Goal: Task Accomplishment & Management: Contribute content

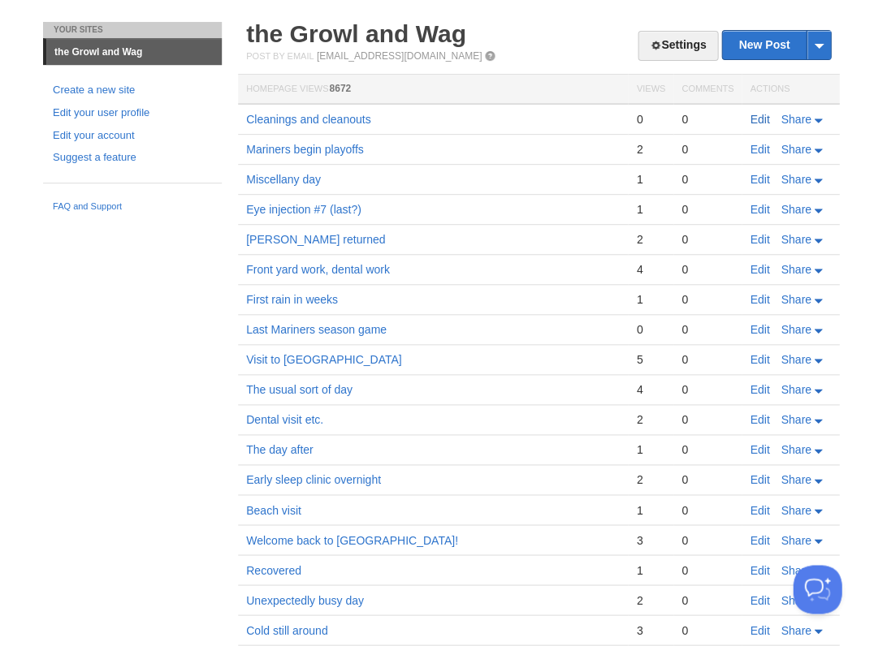
click at [762, 118] on link "Edit" at bounding box center [758, 119] width 19 height 13
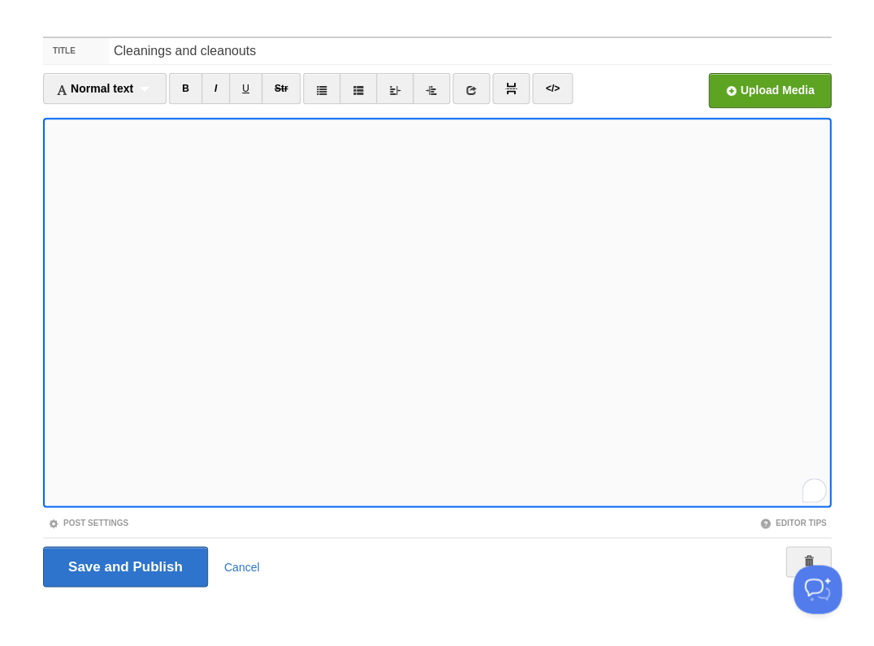
scroll to position [403, 0]
click at [123, 565] on input "Save and Publish" at bounding box center [125, 566] width 165 height 41
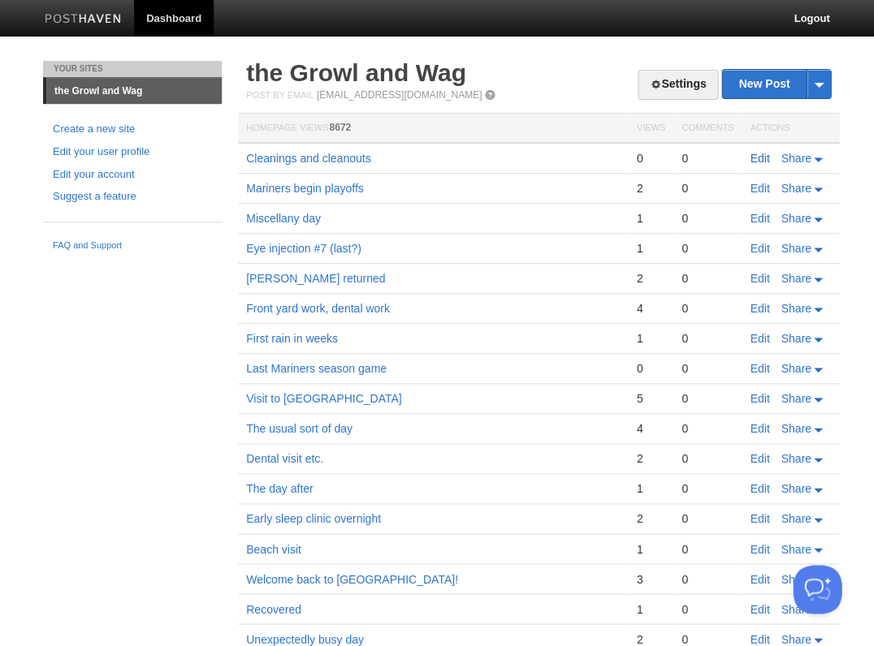
click at [763, 159] on link "Edit" at bounding box center [758, 158] width 19 height 13
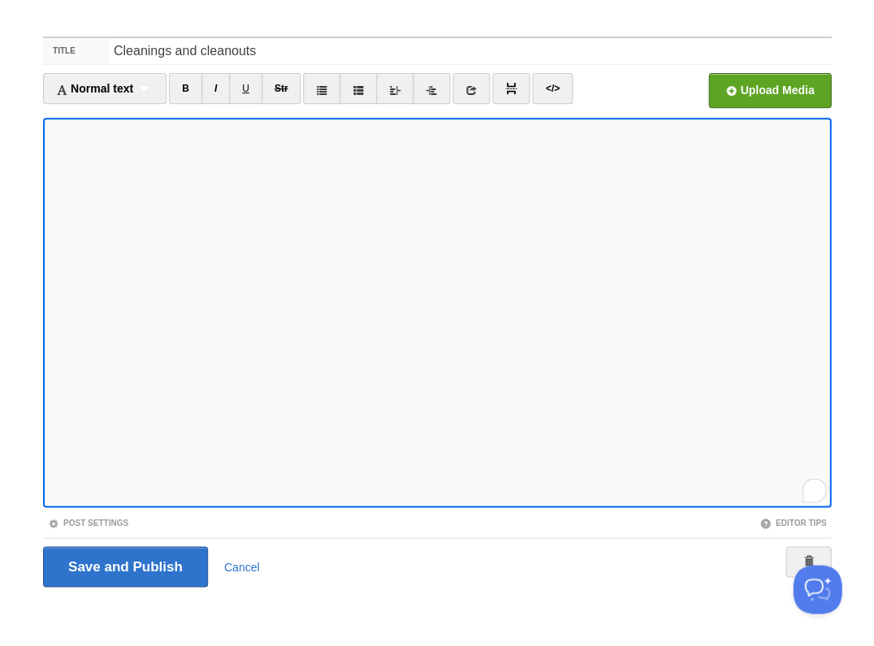
scroll to position [446, 0]
click at [123, 565] on input "Save and Publish" at bounding box center [125, 566] width 165 height 41
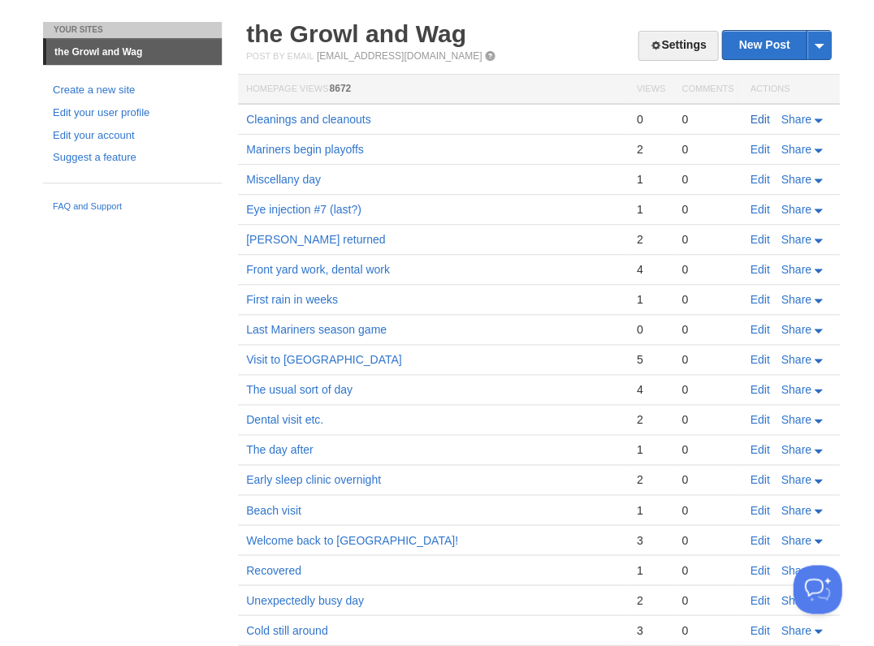
click at [762, 117] on link "Edit" at bounding box center [758, 119] width 19 height 13
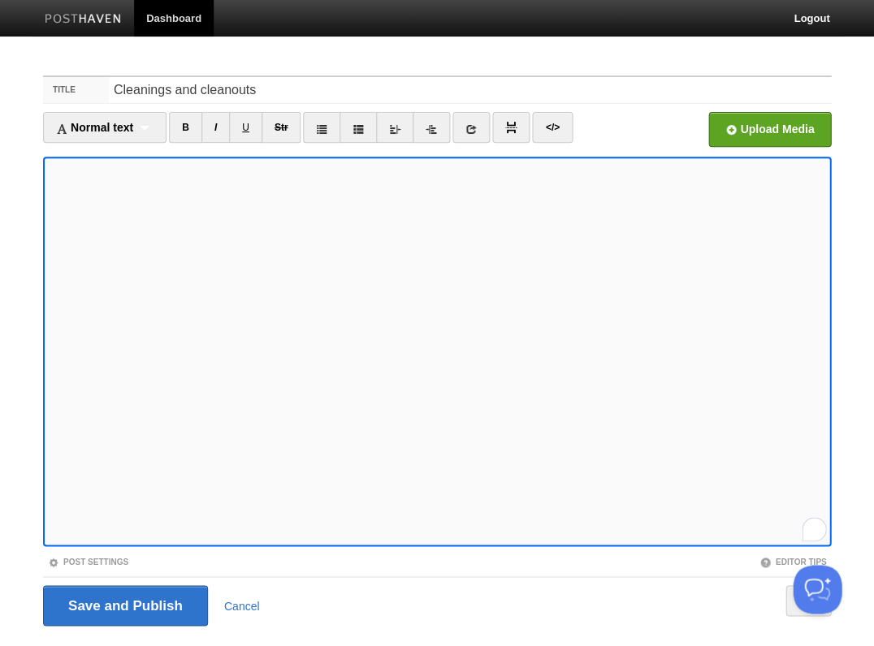
scroll to position [39, 0]
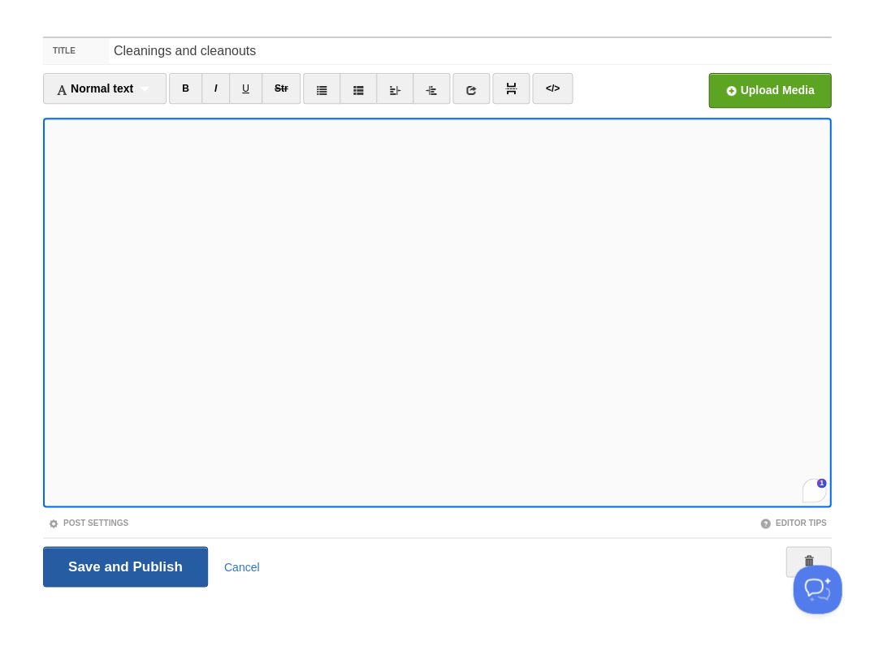
click at [123, 565] on input "Save and Publish" at bounding box center [125, 566] width 165 height 41
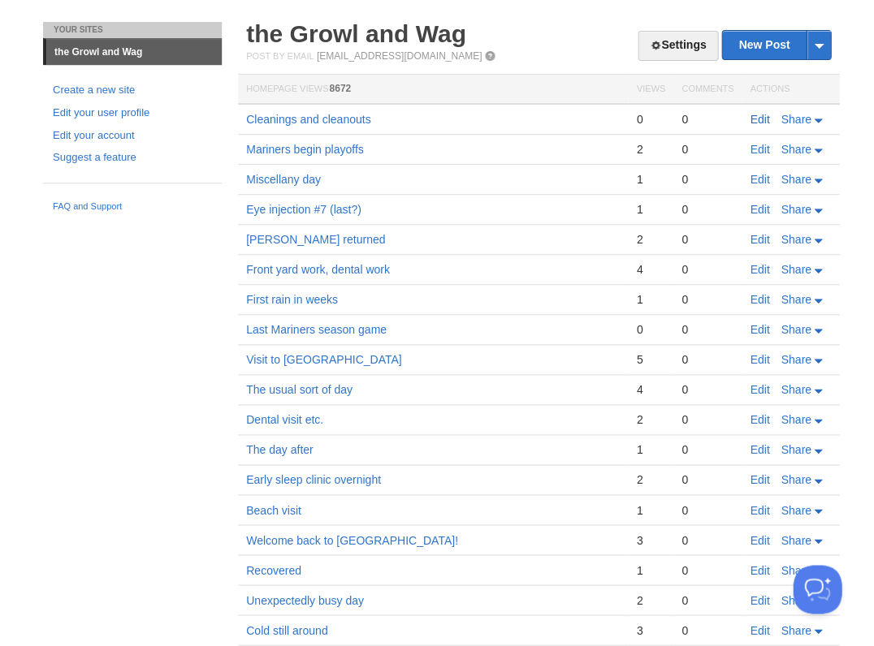
click at [764, 117] on link "Edit" at bounding box center [758, 119] width 19 height 13
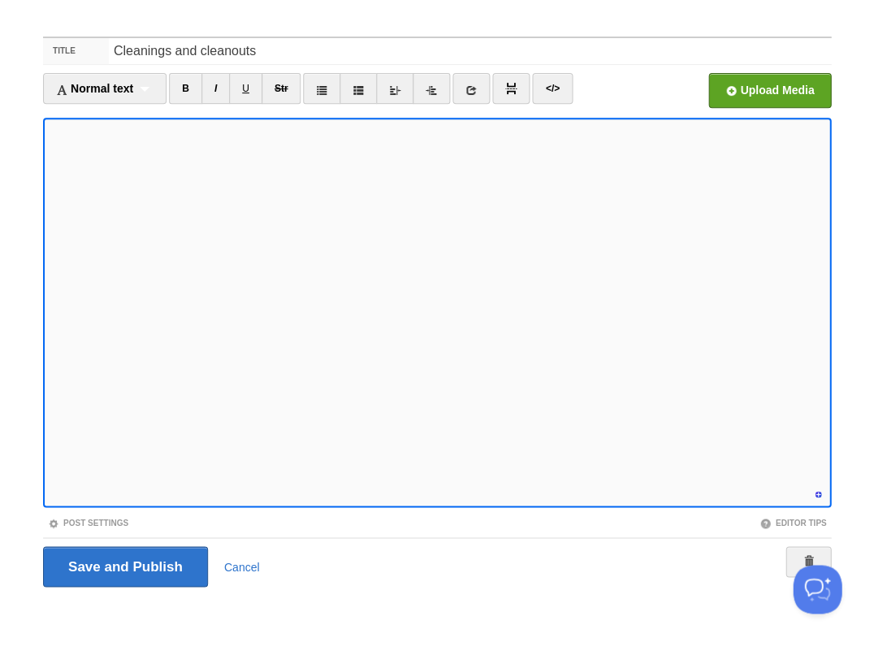
scroll to position [477, 0]
click at [123, 565] on input "Save and Publish" at bounding box center [125, 566] width 165 height 41
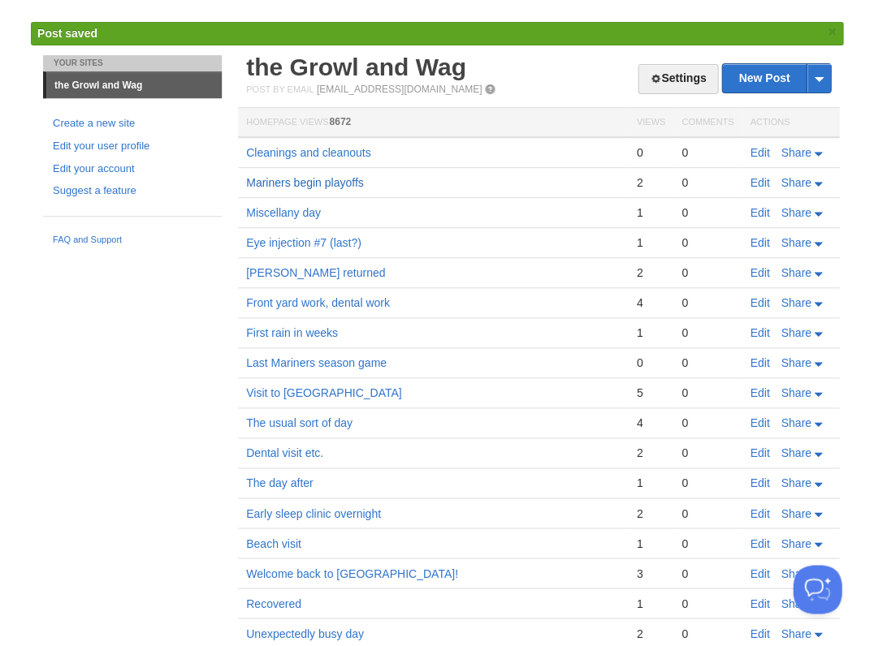
click at [314, 184] on link "Mariners begin playoffs" at bounding box center [304, 182] width 117 height 13
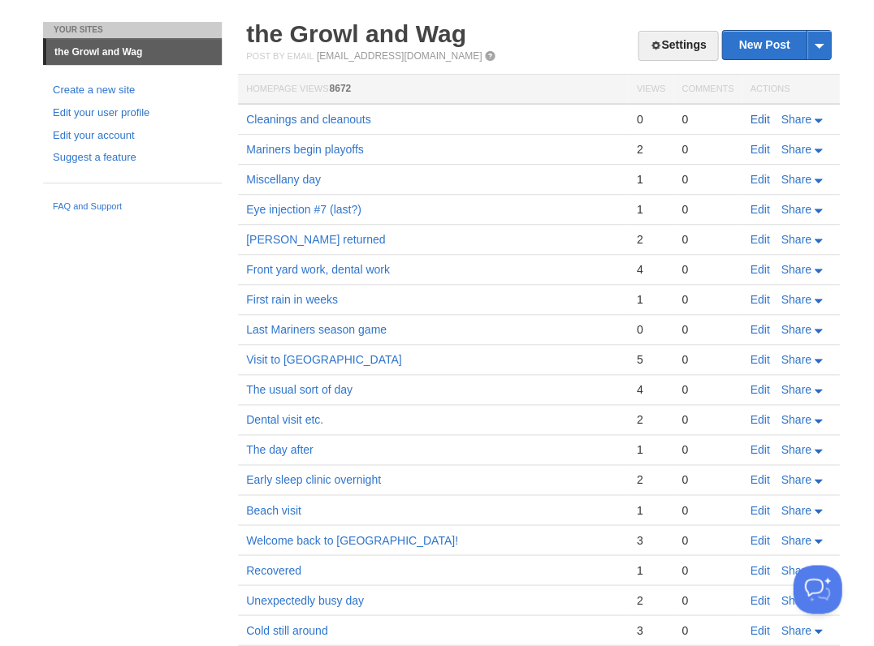
click at [757, 118] on link "Edit" at bounding box center [758, 119] width 19 height 13
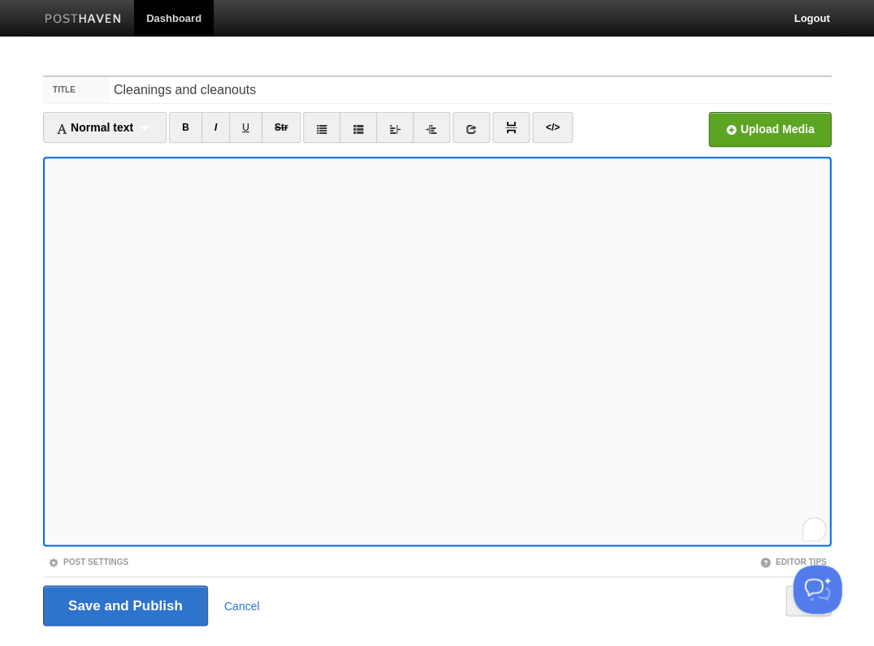
scroll to position [39, 0]
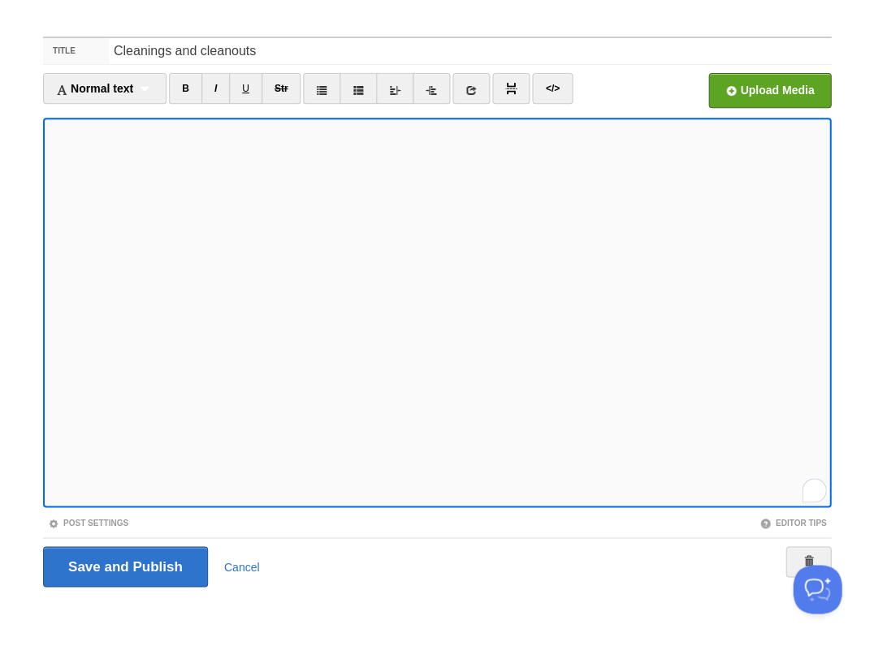
scroll to position [477, 0]
click at [123, 565] on input "Save and Publish" at bounding box center [125, 566] width 165 height 41
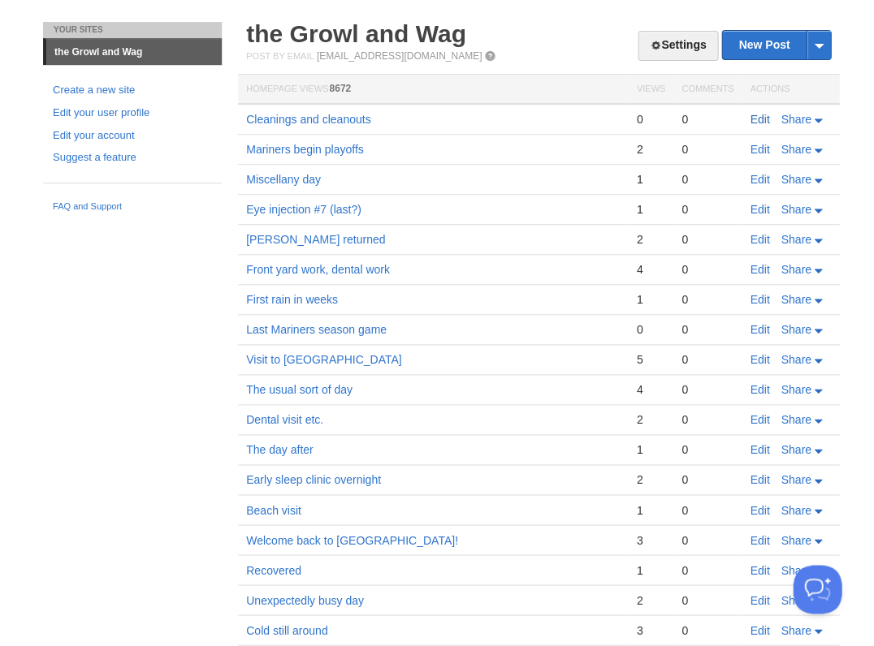
click at [757, 118] on link "Edit" at bounding box center [758, 119] width 19 height 13
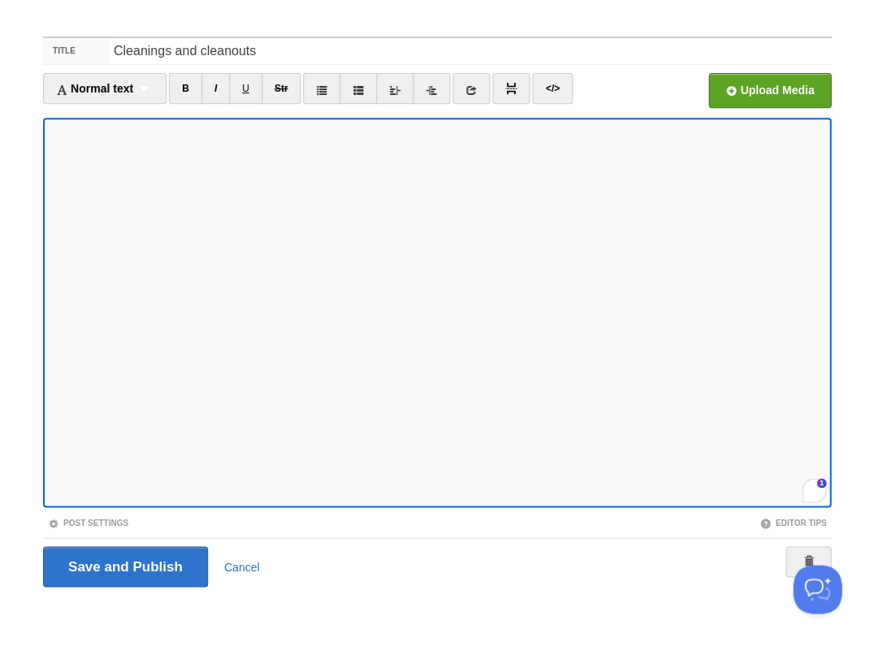
scroll to position [494, 0]
click at [813, 490] on div "2" at bounding box center [814, 490] width 18 height 18
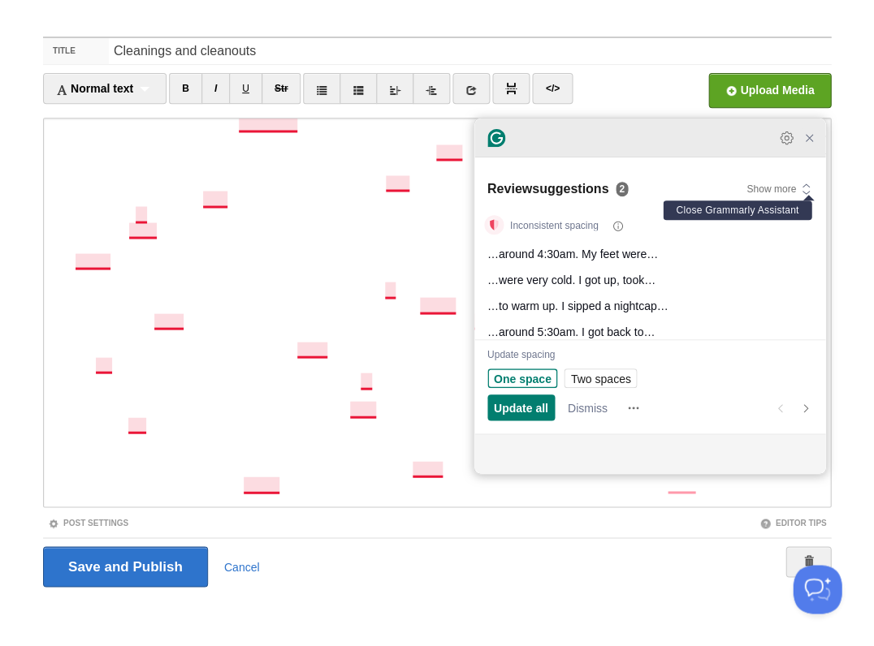
click at [812, 143] on icon "Close Grammarly Assistant" at bounding box center [808, 138] width 13 height 13
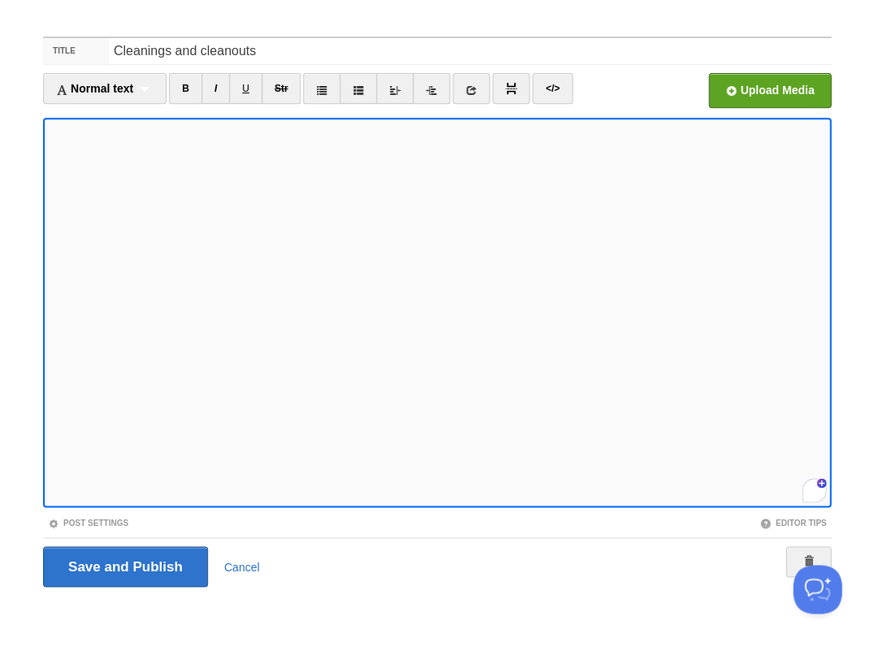
scroll to position [494, 0]
click at [813, 485] on div "2" at bounding box center [814, 490] width 18 height 18
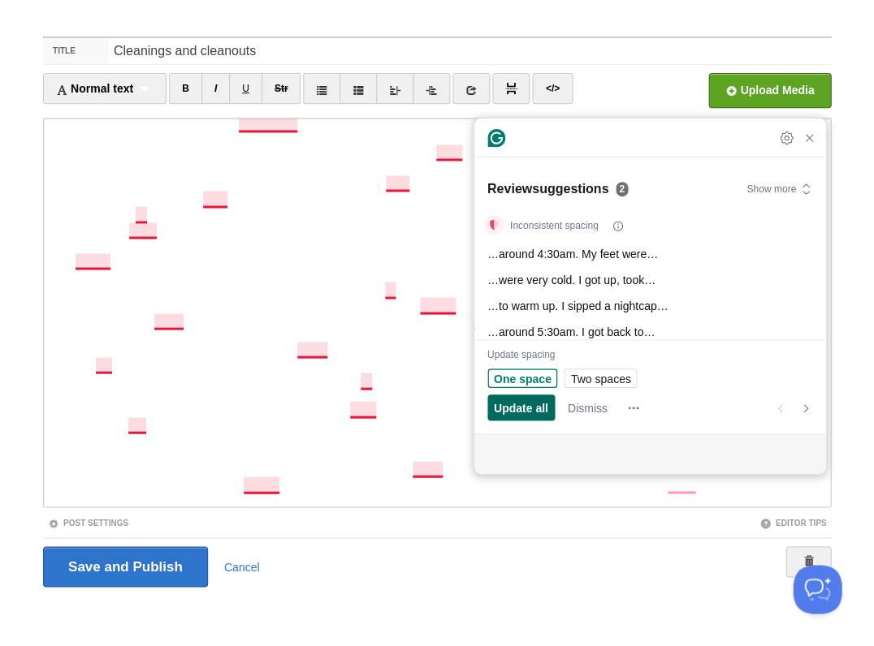
click at [533, 409] on span "Update all" at bounding box center [521, 407] width 54 height 17
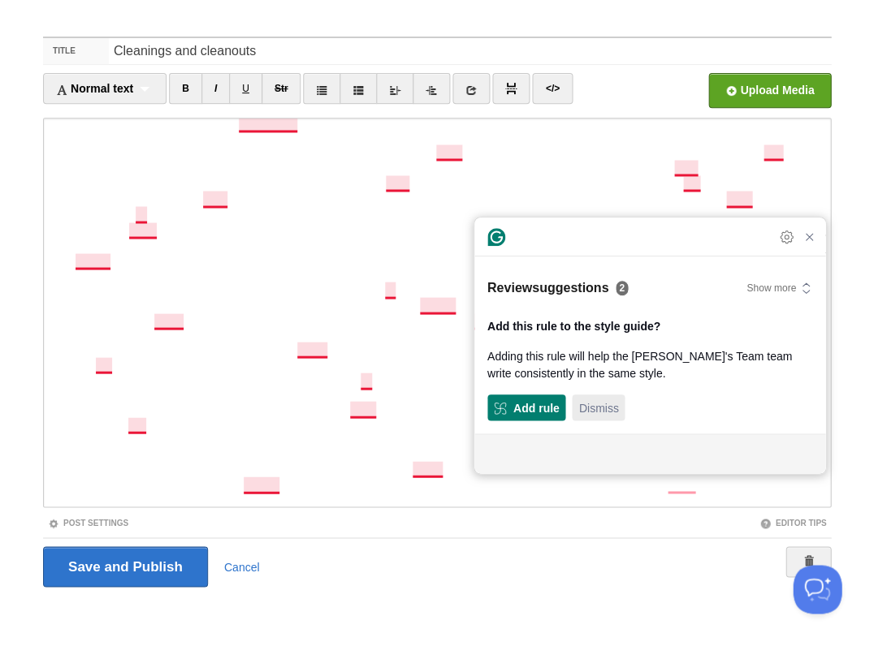
click at [585, 401] on span "Dismiss" at bounding box center [598, 407] width 40 height 17
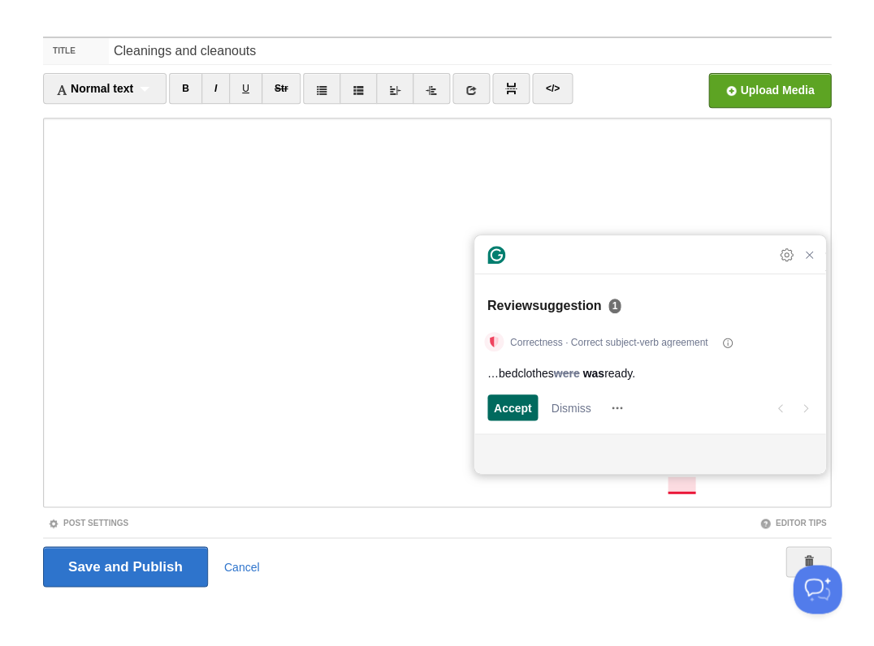
click at [516, 403] on span "Accept" at bounding box center [513, 407] width 38 height 17
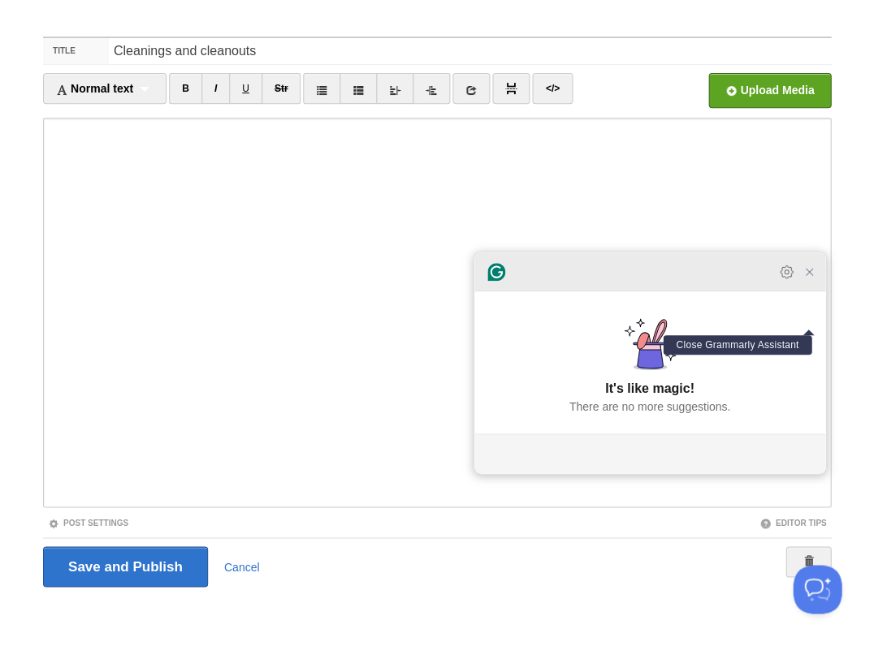
click at [812, 278] on icon "Close Grammarly Assistant" at bounding box center [808, 271] width 13 height 13
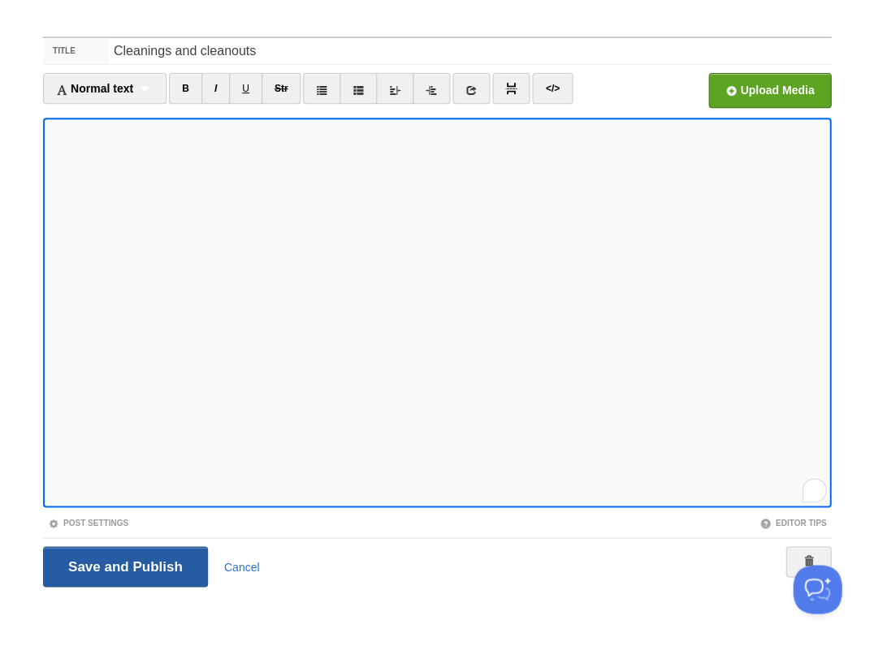
click at [123, 565] on input "Save and Publish" at bounding box center [125, 566] width 165 height 41
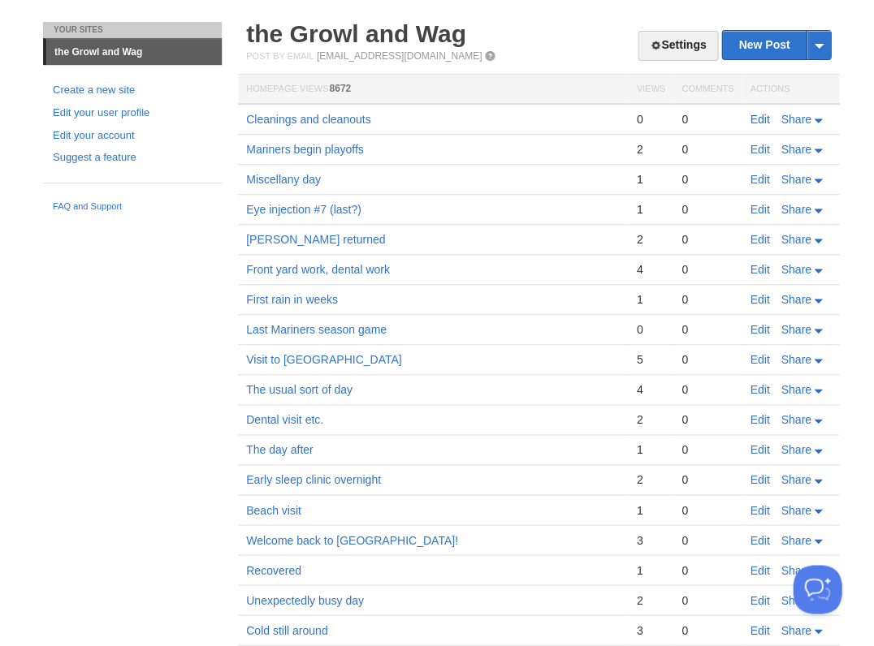
click at [760, 115] on link "Edit" at bounding box center [758, 119] width 19 height 13
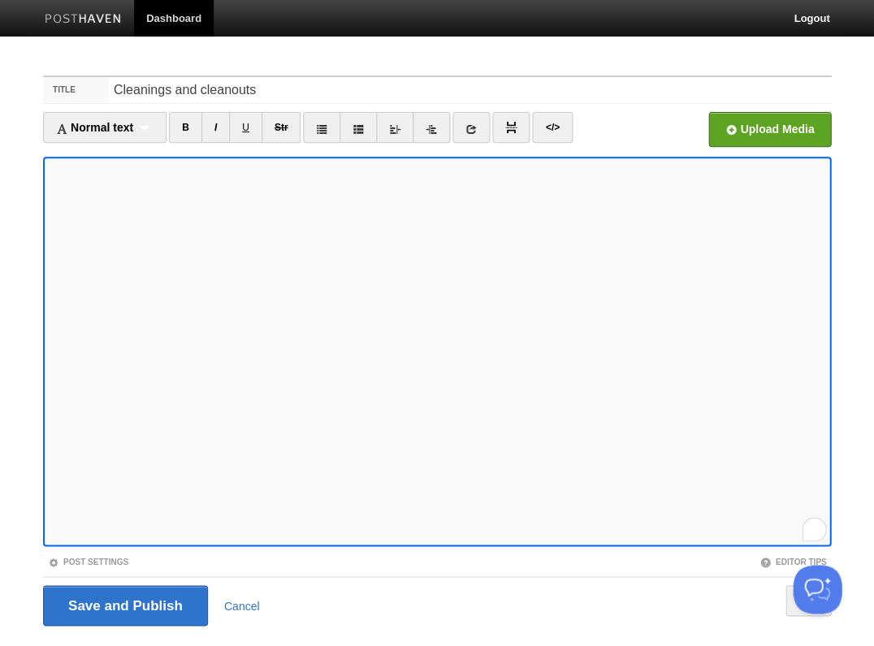
scroll to position [39, 0]
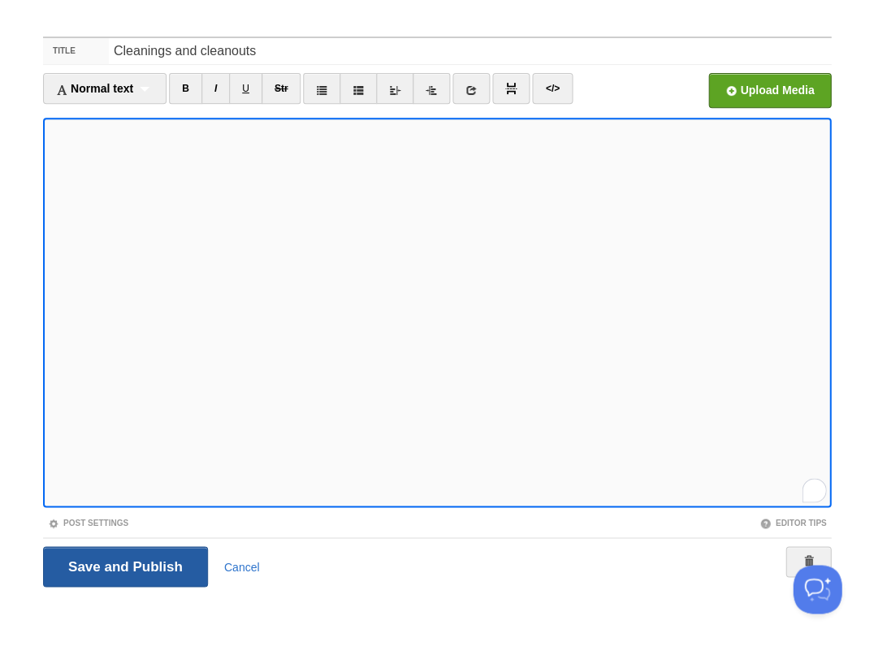
click at [123, 565] on input "Save and Publish" at bounding box center [125, 566] width 165 height 41
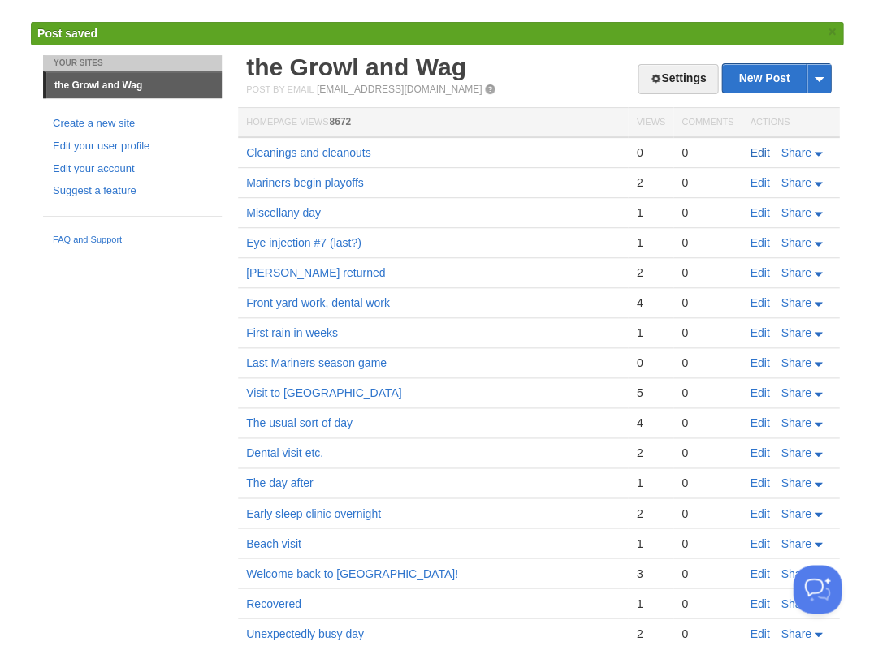
click at [753, 149] on link "Edit" at bounding box center [758, 152] width 19 height 13
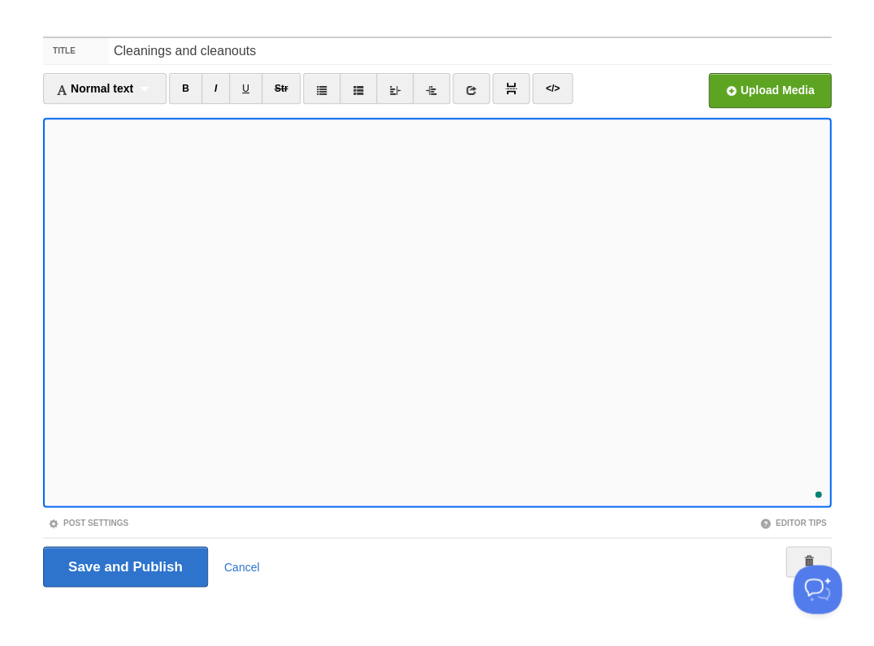
scroll to position [563, 0]
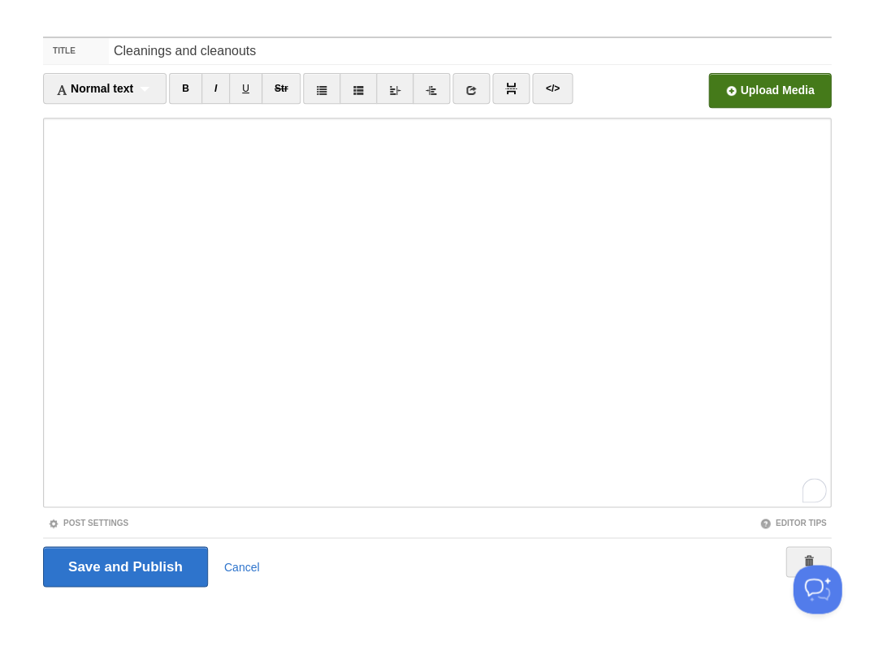
click at [746, 93] on input "file" at bounding box center [279, 95] width 1229 height 83
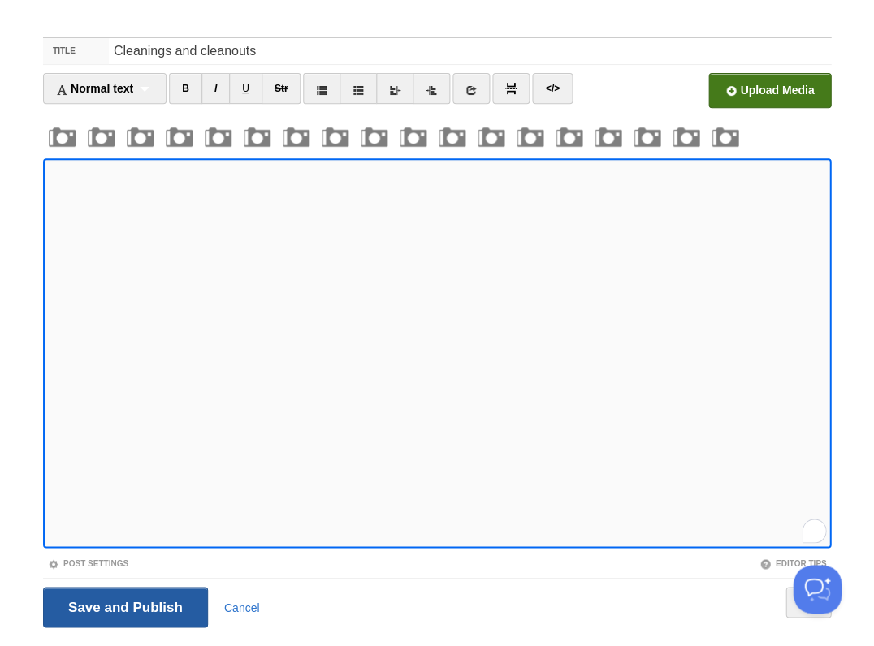
click at [123, 605] on input "Save and Publish" at bounding box center [125, 607] width 165 height 41
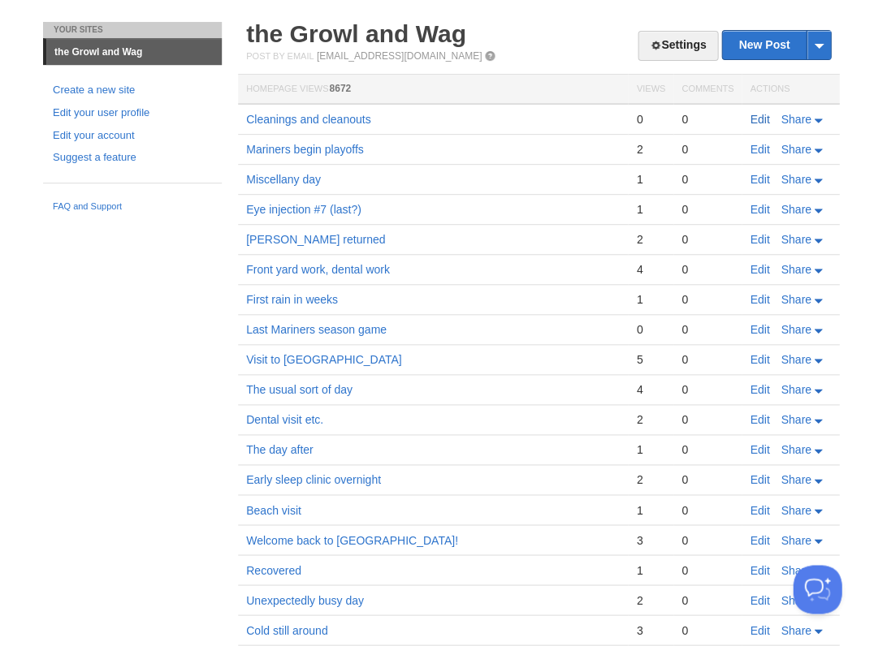
click at [757, 117] on link "Edit" at bounding box center [758, 119] width 19 height 13
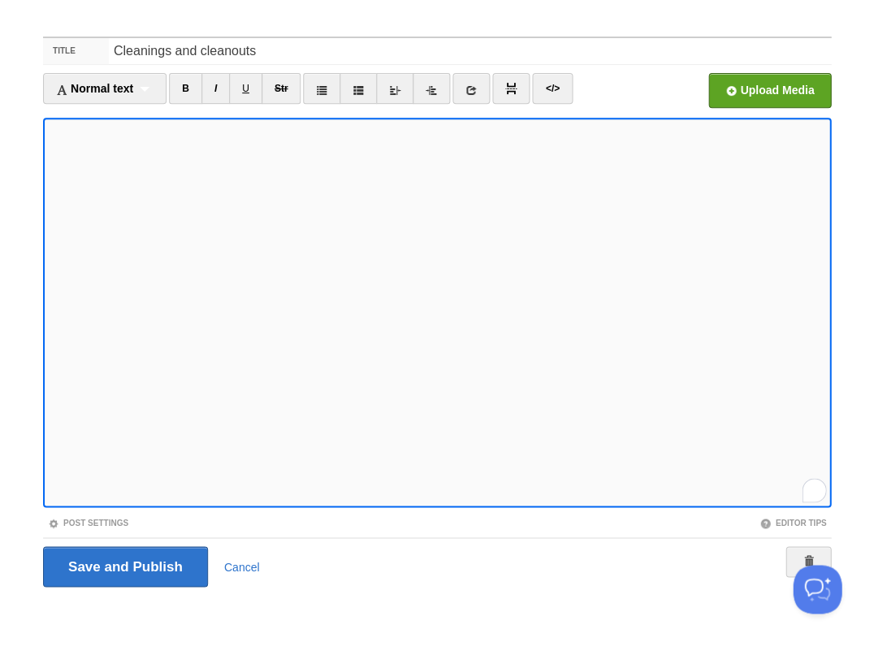
scroll to position [627, 0]
click at [123, 565] on input "Save and Publish" at bounding box center [125, 566] width 165 height 41
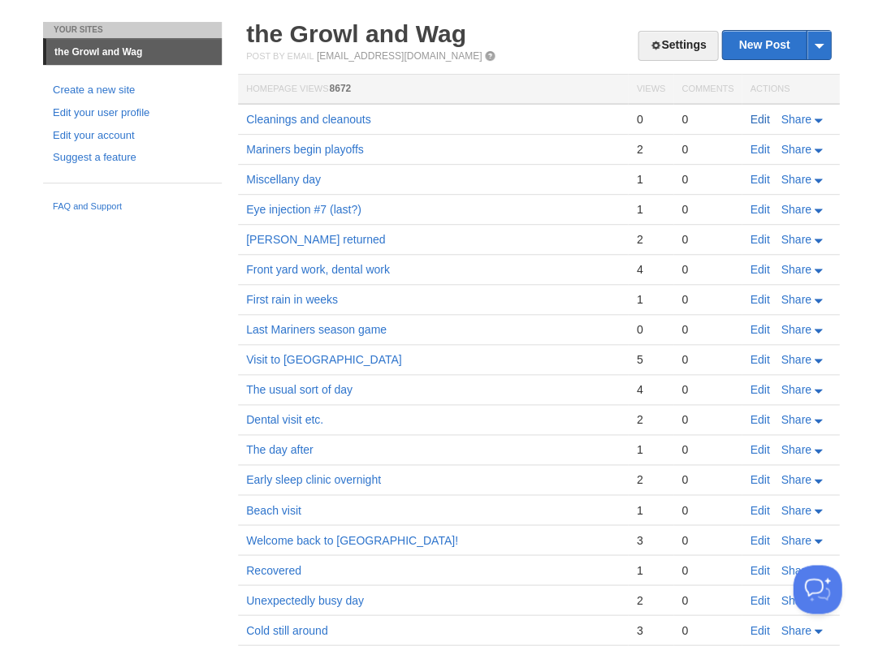
click at [759, 117] on link "Edit" at bounding box center [758, 119] width 19 height 13
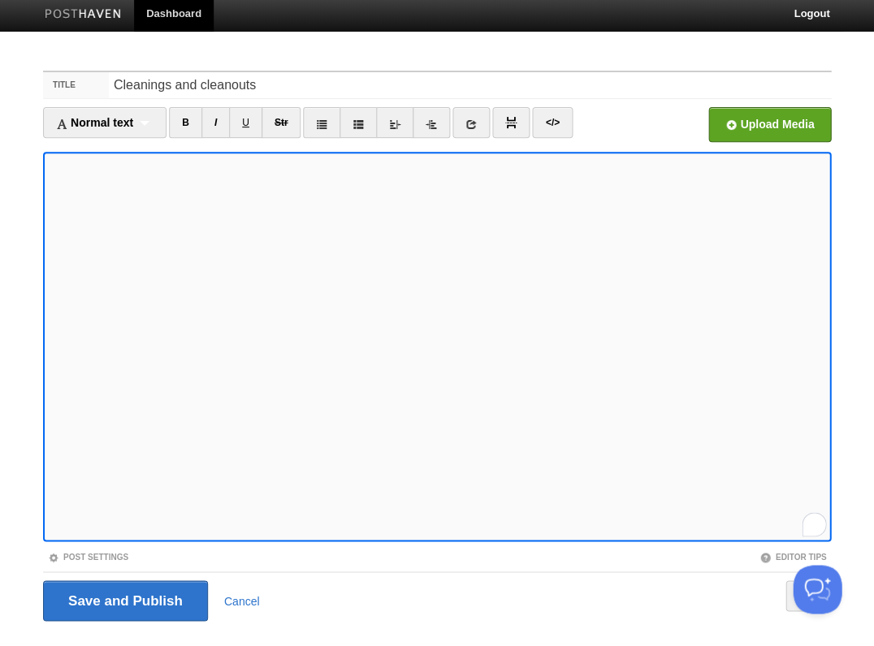
scroll to position [39, 0]
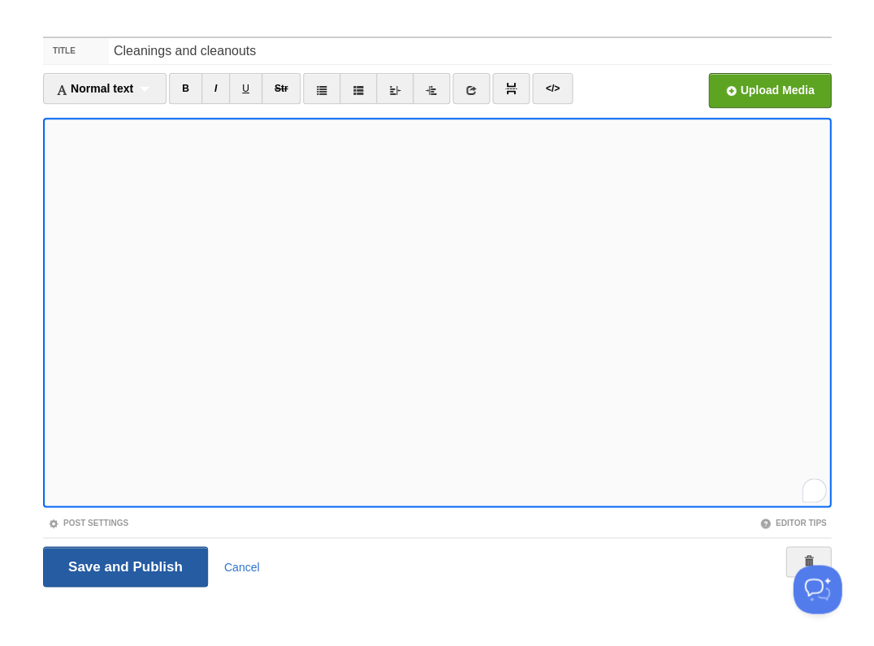
click at [123, 565] on input "Save and Publish" at bounding box center [125, 566] width 165 height 41
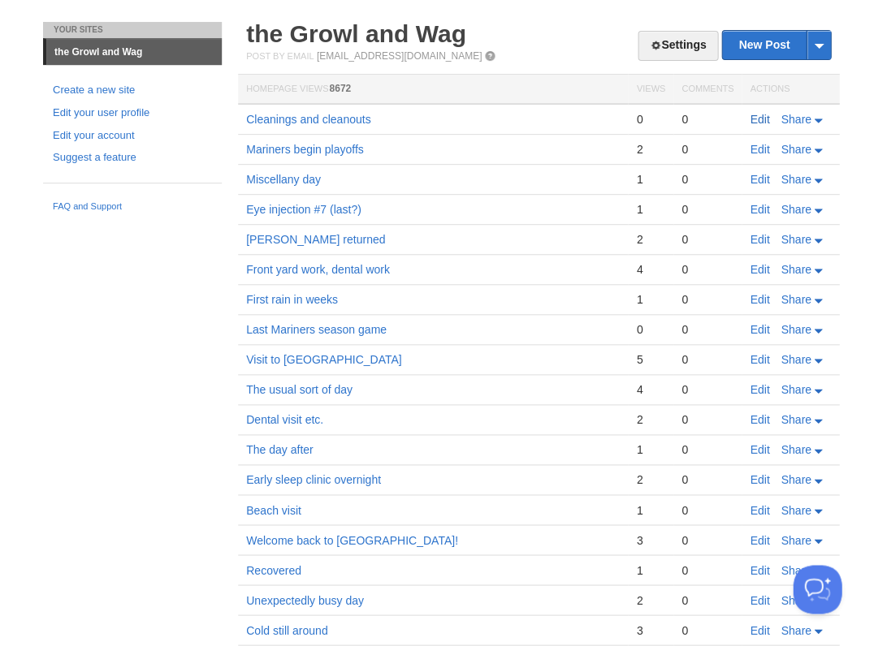
click at [752, 115] on link "Edit" at bounding box center [758, 119] width 19 height 13
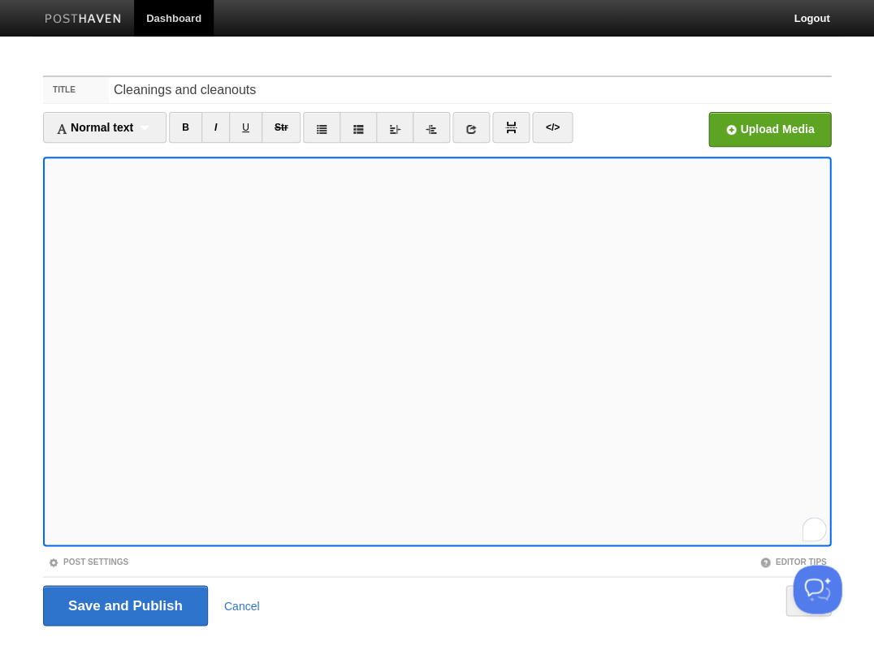
scroll to position [39, 0]
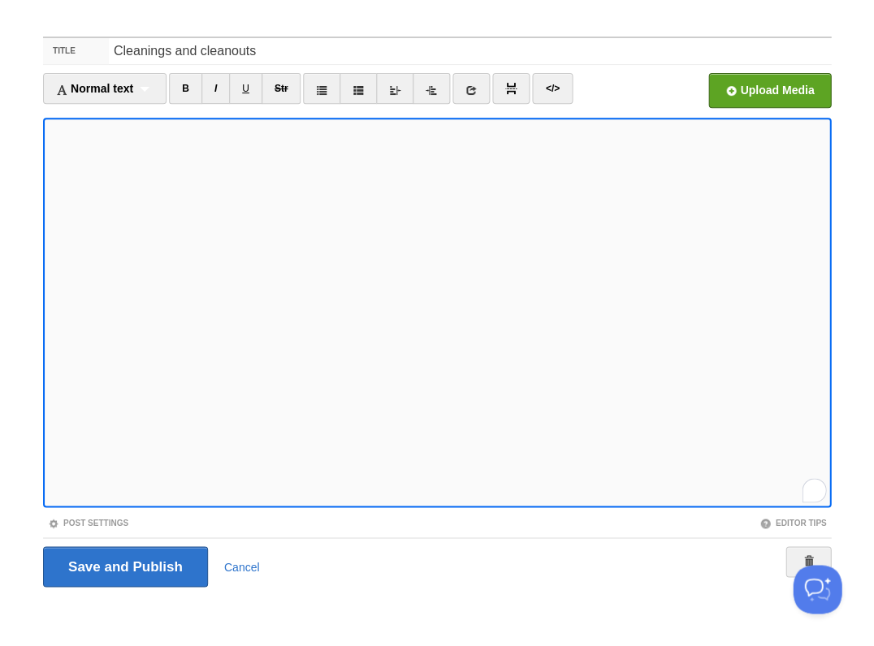
scroll to position [628, 0]
click at [123, 565] on input "Save and Publish" at bounding box center [125, 566] width 165 height 41
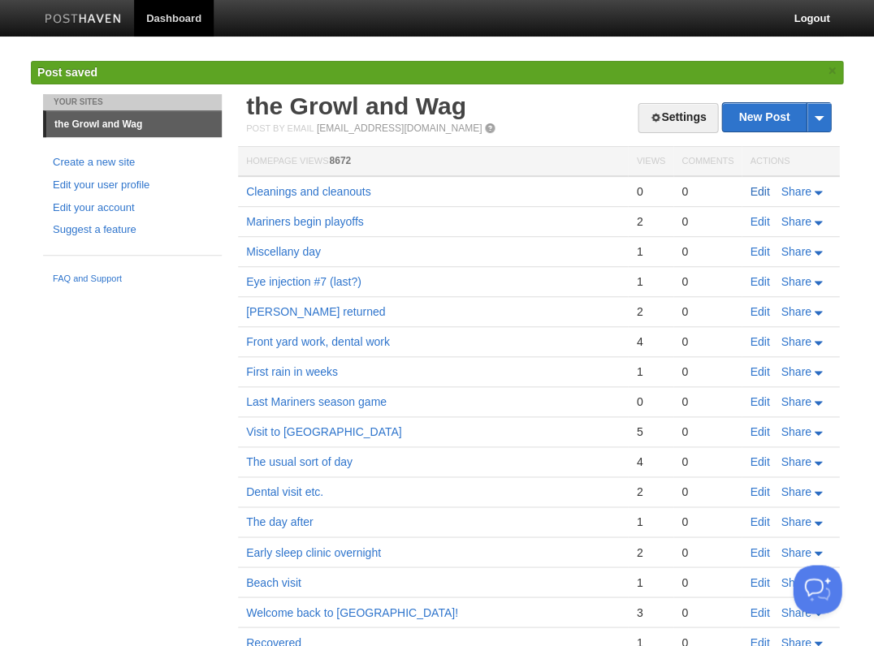
click at [762, 189] on link "Edit" at bounding box center [758, 191] width 19 height 13
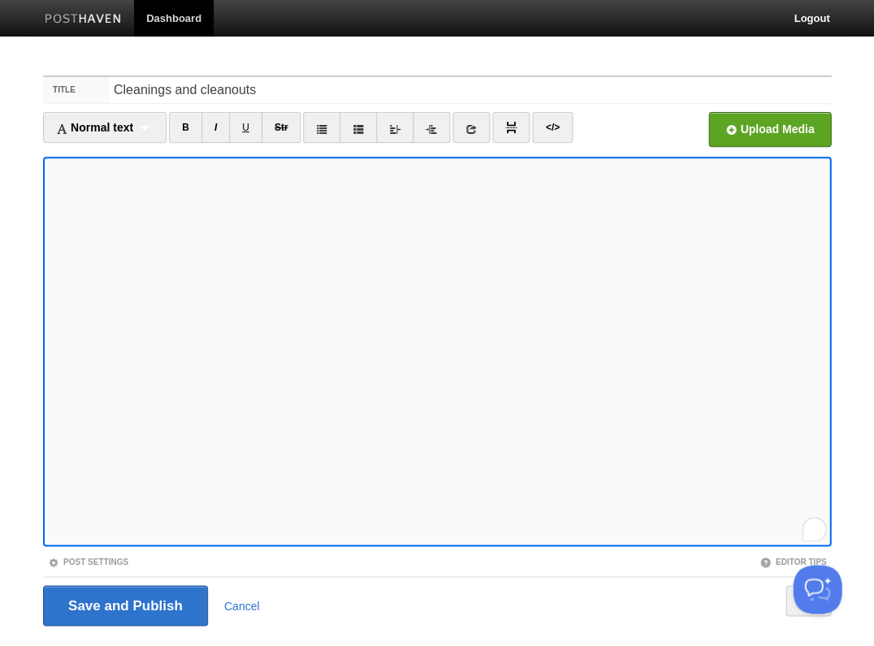
scroll to position [39, 0]
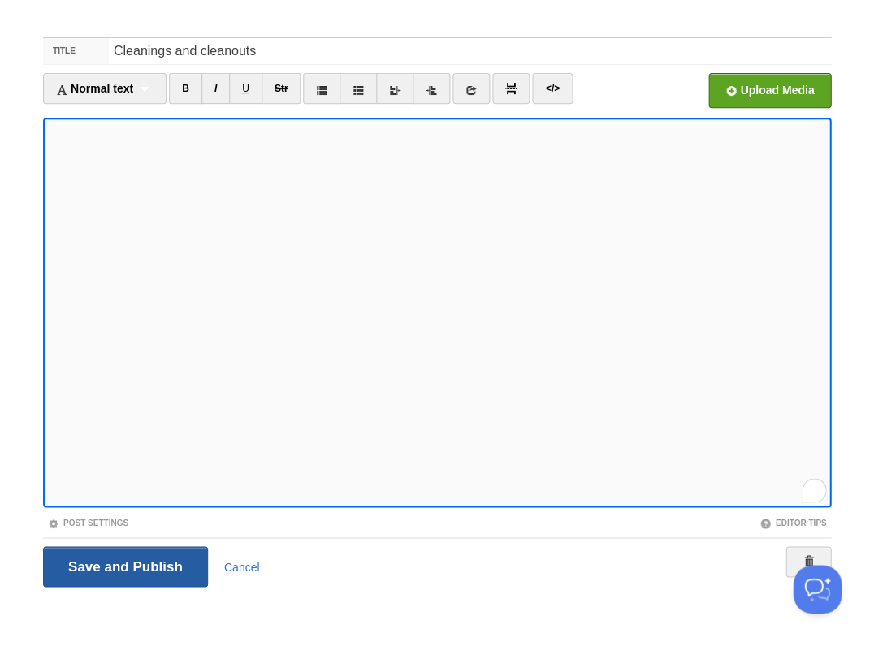
click at [123, 565] on input "Save and Publish" at bounding box center [125, 566] width 165 height 41
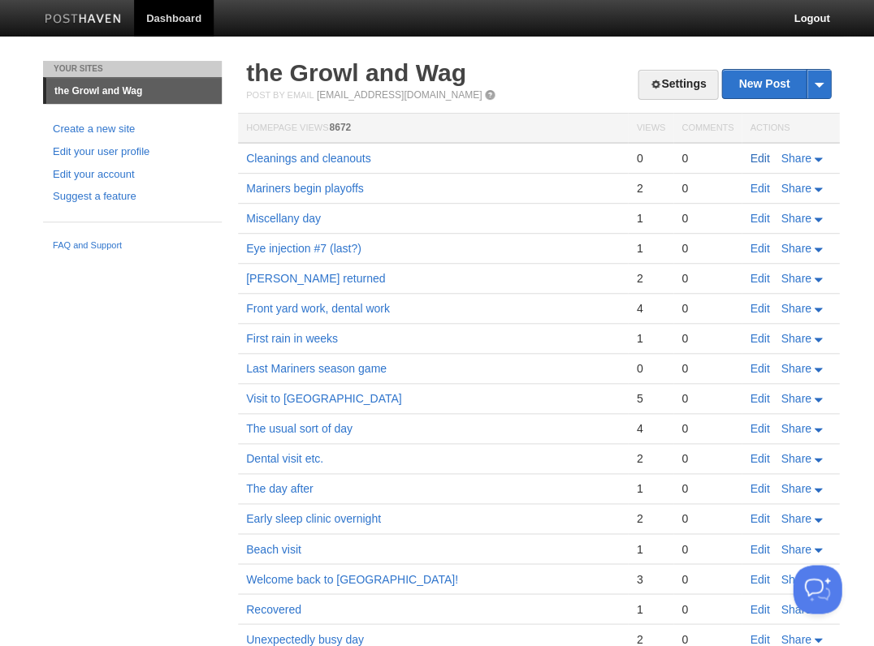
click at [759, 153] on link "Edit" at bounding box center [758, 158] width 19 height 13
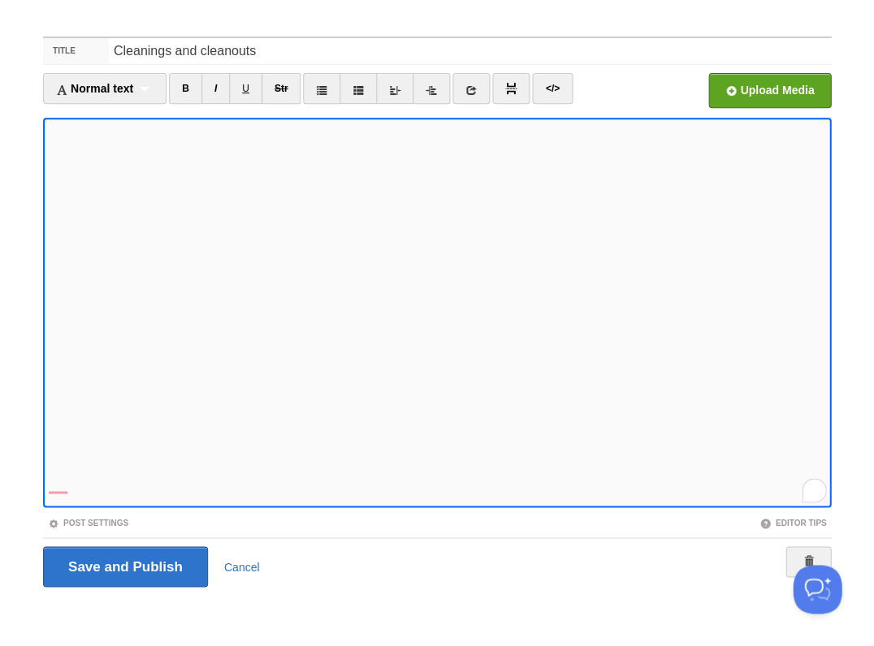
scroll to position [643, 0]
click at [123, 565] on input "Save and Publish" at bounding box center [125, 566] width 165 height 41
